Goal: Understand process/instructions: Learn about a topic

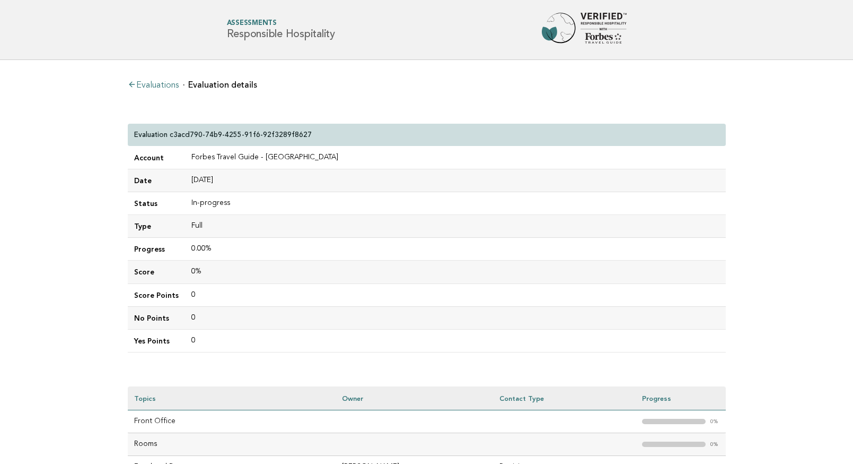
scroll to position [435, 0]
